Goal: Check status: Check status

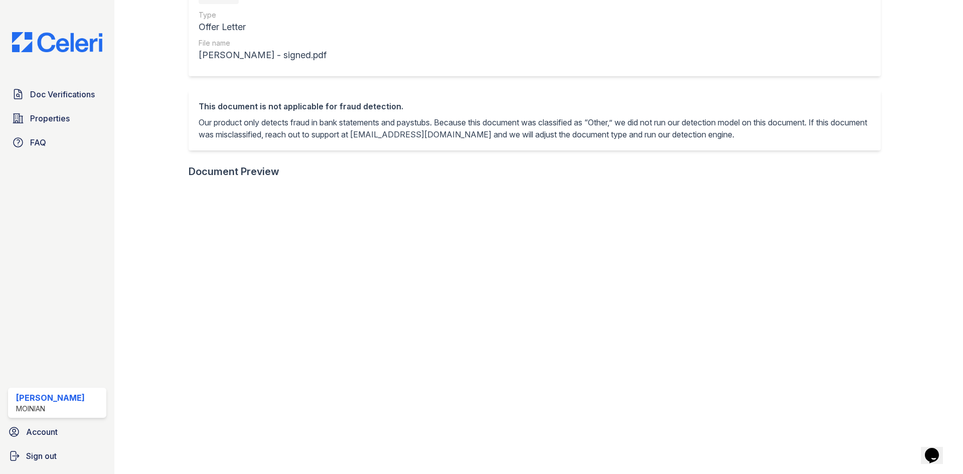
scroll to position [150, 0]
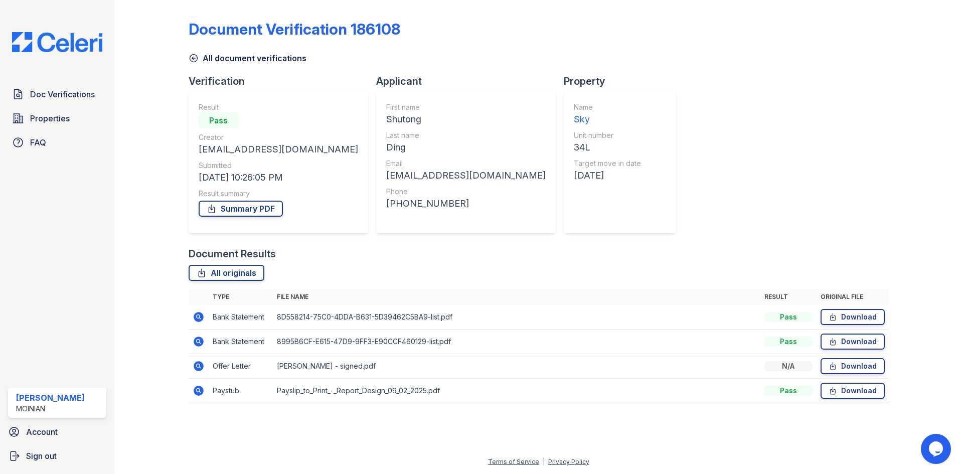
click at [201, 311] on icon at bounding box center [199, 317] width 12 height 12
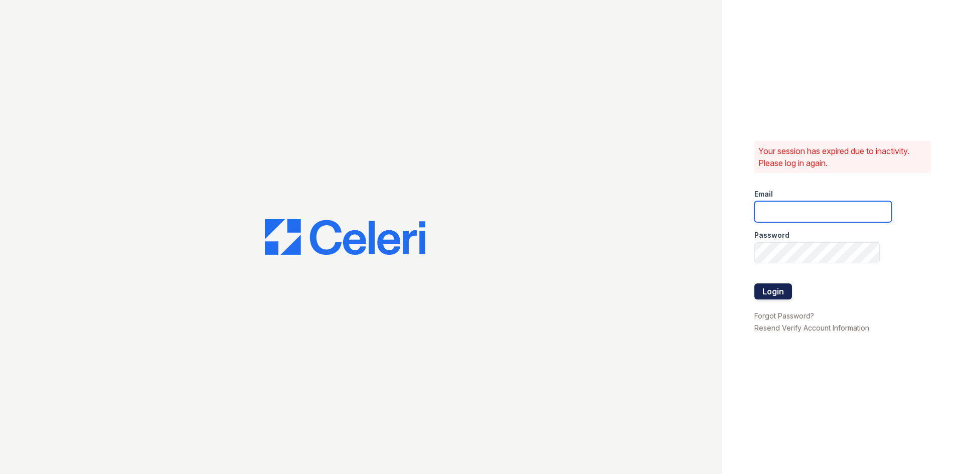
type input "[PERSON_NAME][EMAIL_ADDRESS][DOMAIN_NAME]"
click at [784, 296] on button "Login" at bounding box center [773, 291] width 38 height 16
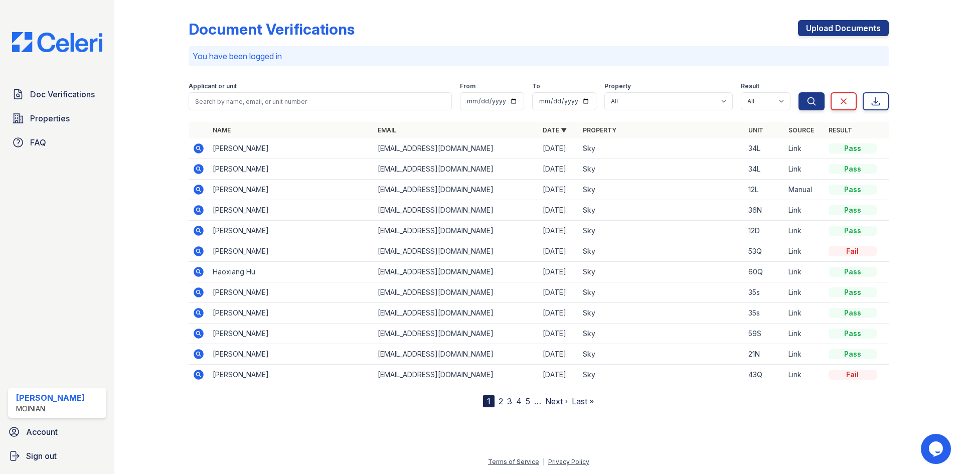
click at [198, 149] on icon at bounding box center [199, 148] width 12 height 12
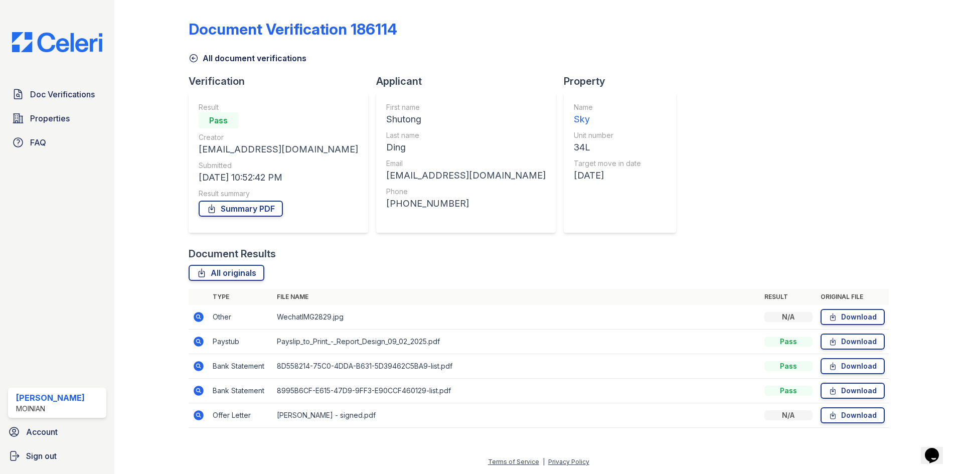
click at [197, 420] on icon at bounding box center [199, 415] width 12 height 12
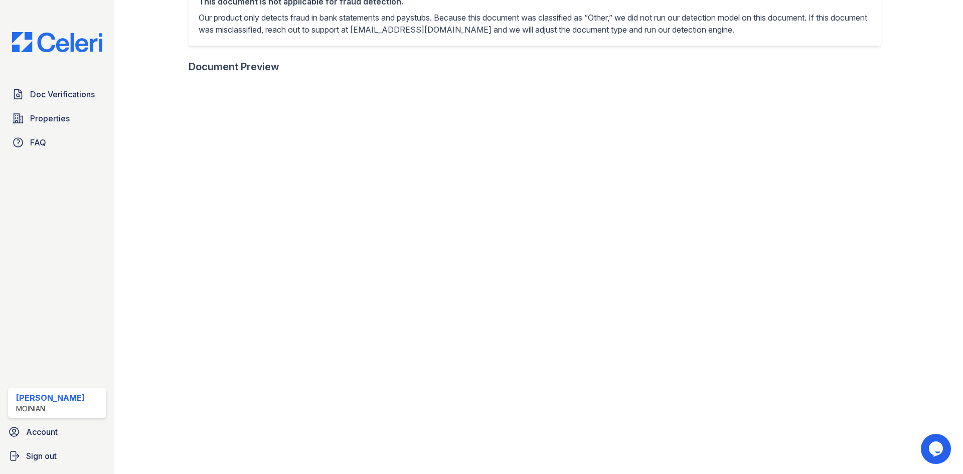
scroll to position [251, 0]
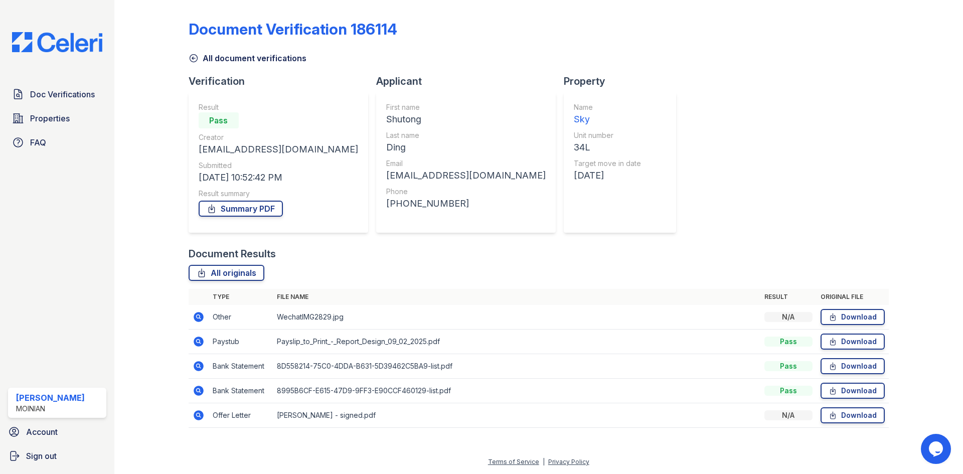
click at [199, 368] on icon at bounding box center [199, 366] width 10 height 10
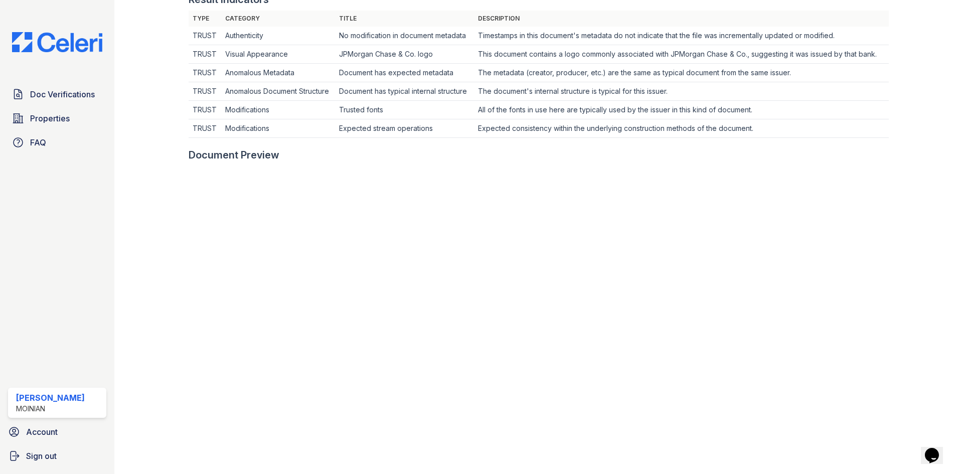
scroll to position [351, 0]
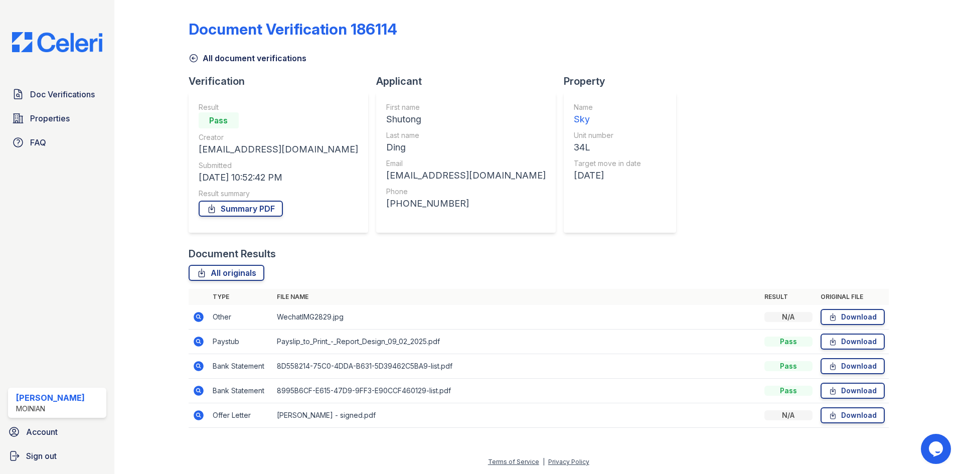
click at [202, 413] on icon at bounding box center [199, 415] width 10 height 10
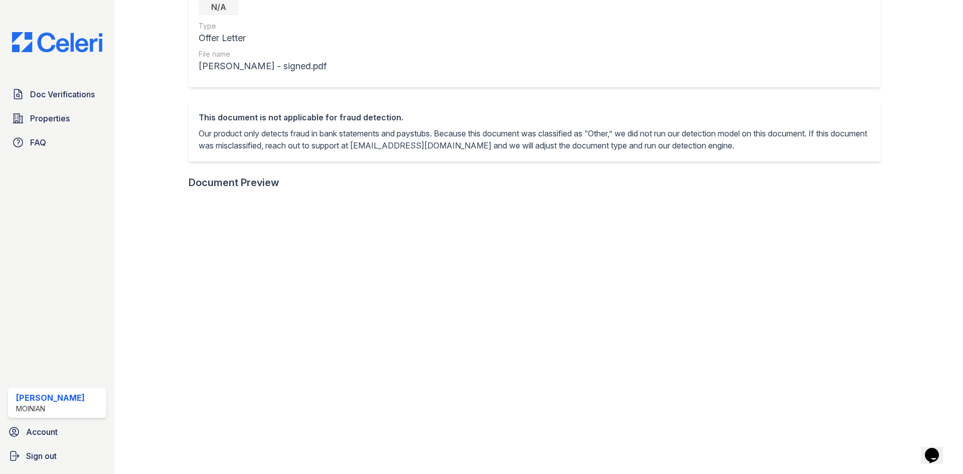
scroll to position [251, 0]
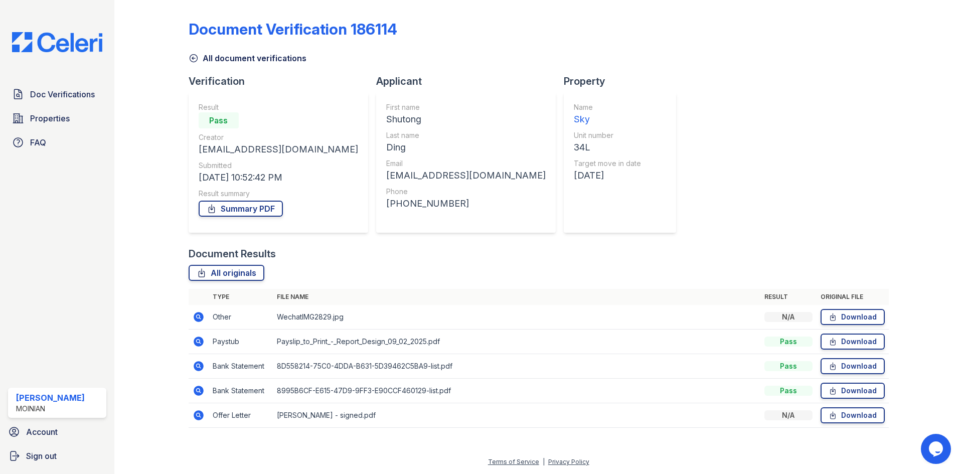
click at [195, 342] on icon at bounding box center [199, 341] width 10 height 10
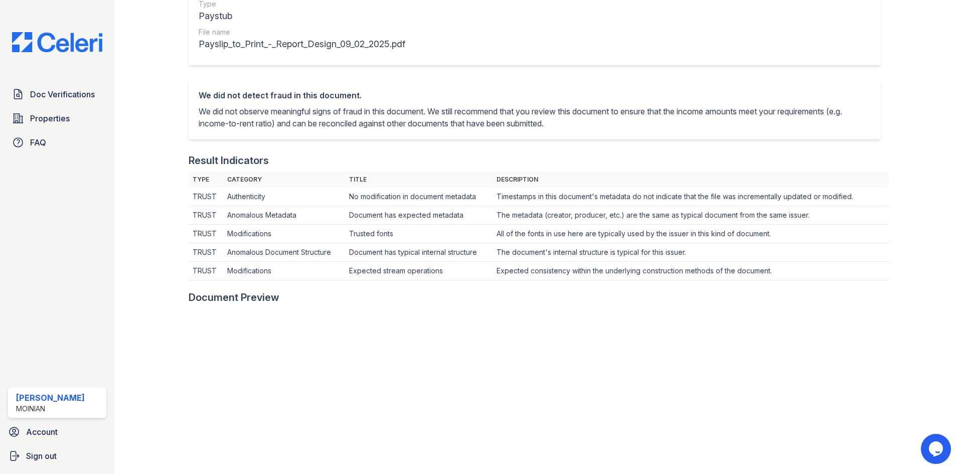
scroll to position [301, 0]
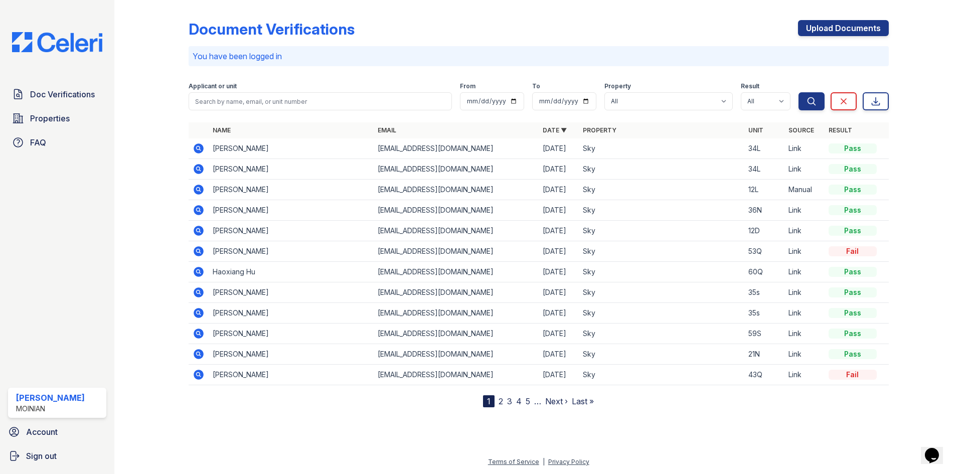
click at [202, 148] on icon at bounding box center [199, 148] width 10 height 10
